Goal: Task Accomplishment & Management: Use online tool/utility

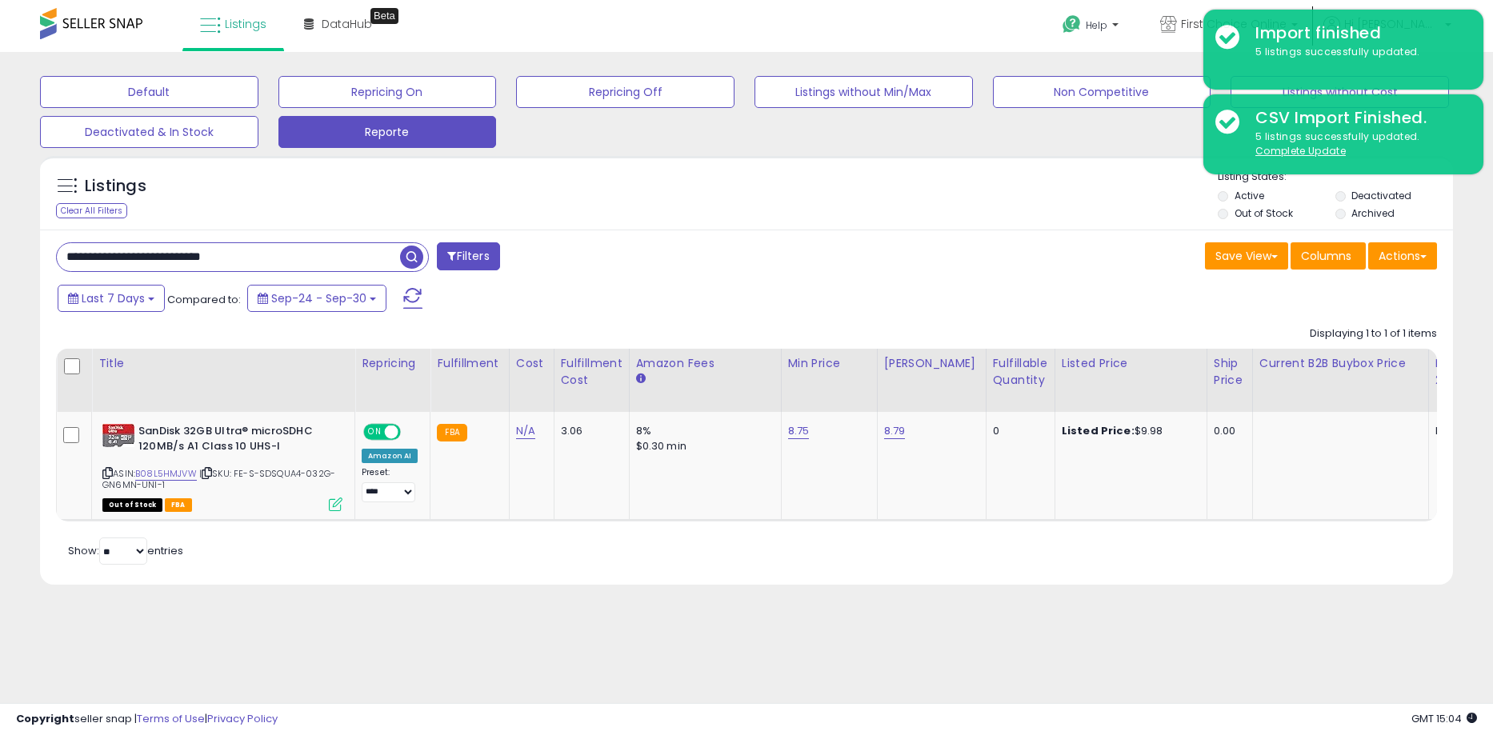
drag, startPoint x: 316, startPoint y: 258, endPoint x: -42, endPoint y: 281, distance: 359.2
click at [0, 281] on html "Unable to login Retrieving listings data.. has not yet accepted the Terms of Us…" at bounding box center [746, 367] width 1493 height 735
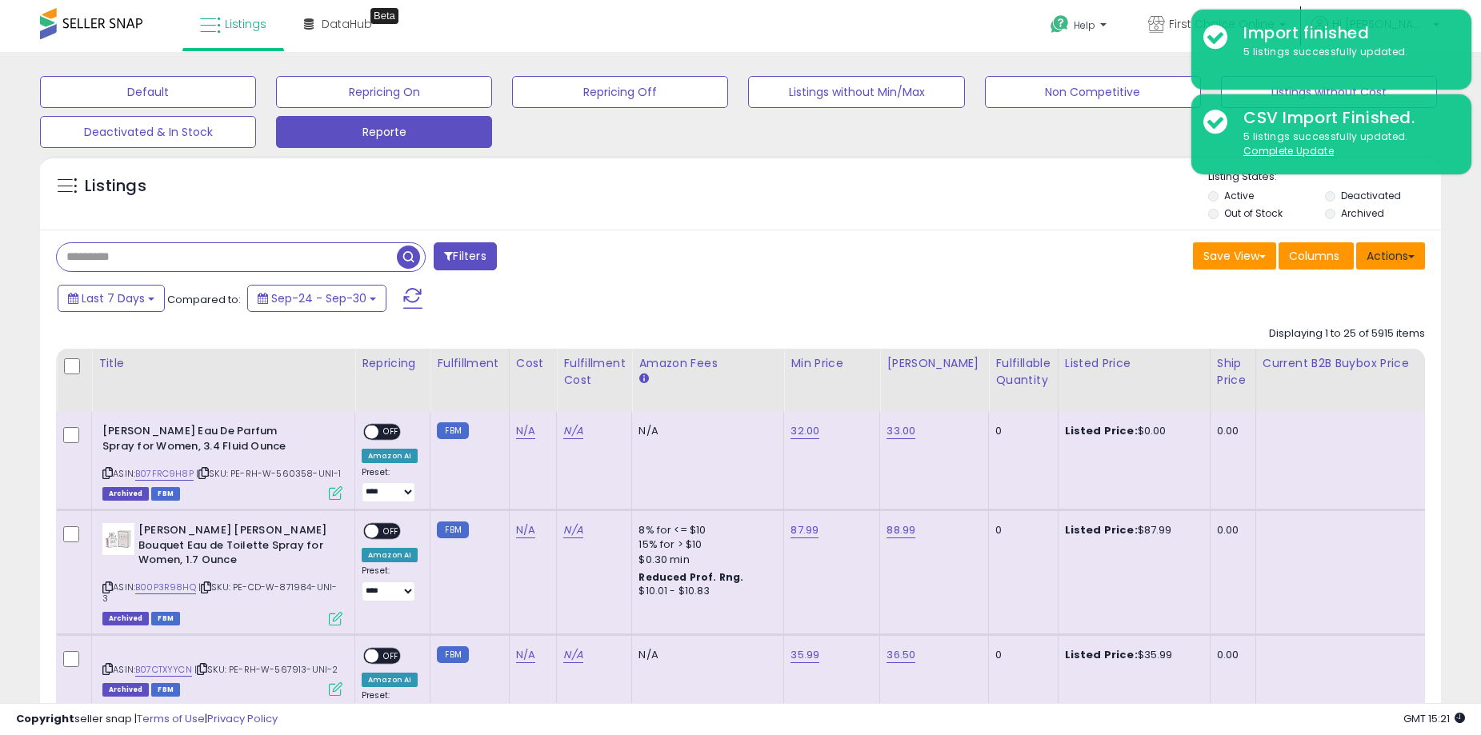
click at [1380, 250] on button "Actions" at bounding box center [1390, 255] width 69 height 27
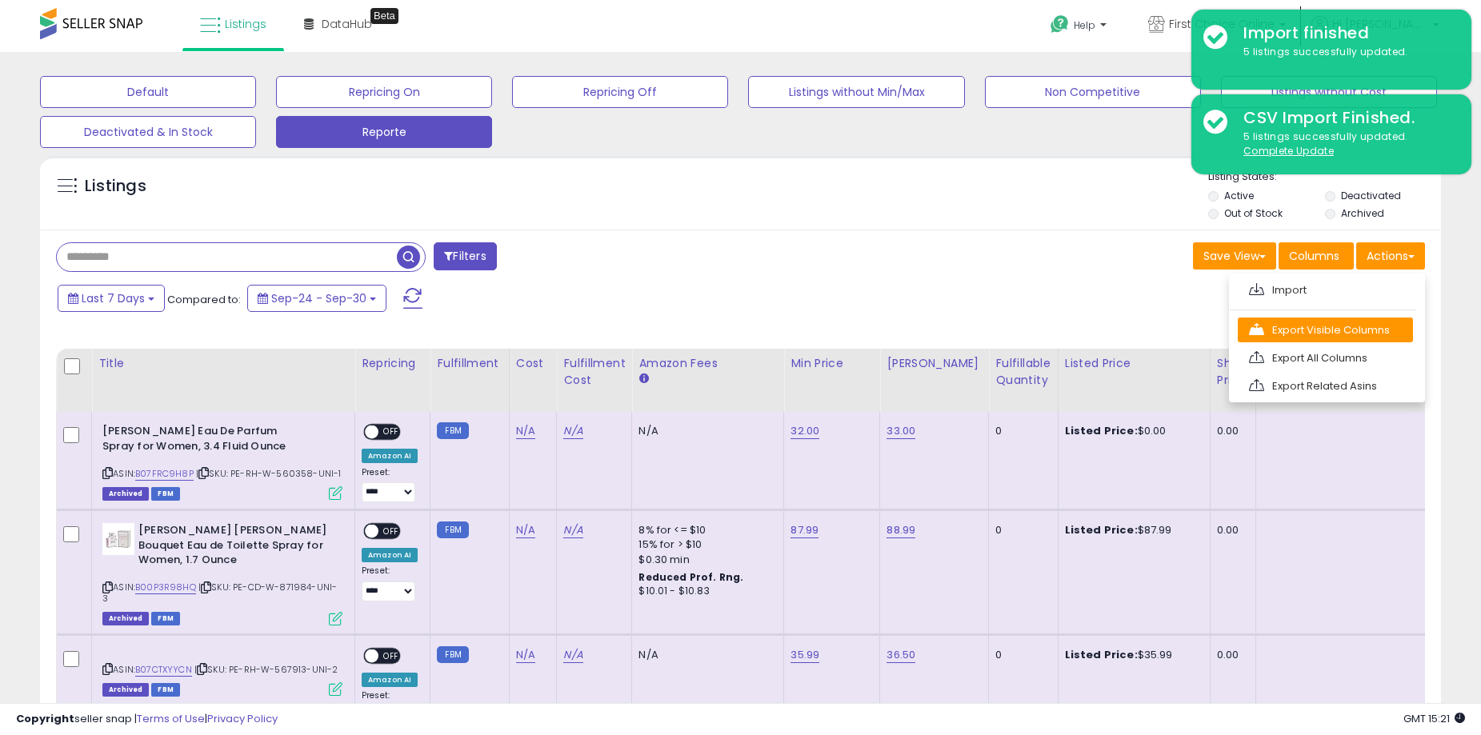
click at [1308, 326] on link "Export Visible Columns" at bounding box center [1325, 330] width 175 height 25
